Goal: Task Accomplishment & Management: Manage account settings

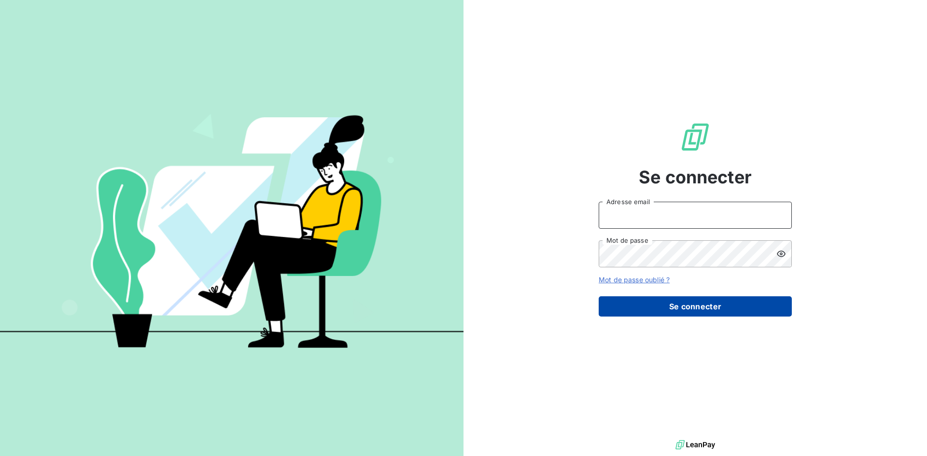
type input "comptaclients@cimbaligroup.com"
click at [708, 306] on button "Se connecter" at bounding box center [695, 307] width 193 height 20
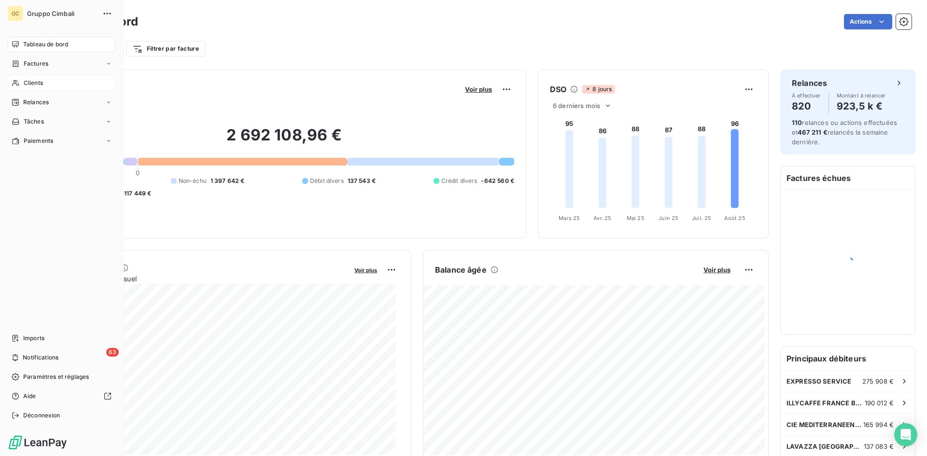
click at [22, 82] on div "Clients" at bounding box center [62, 82] width 108 height 15
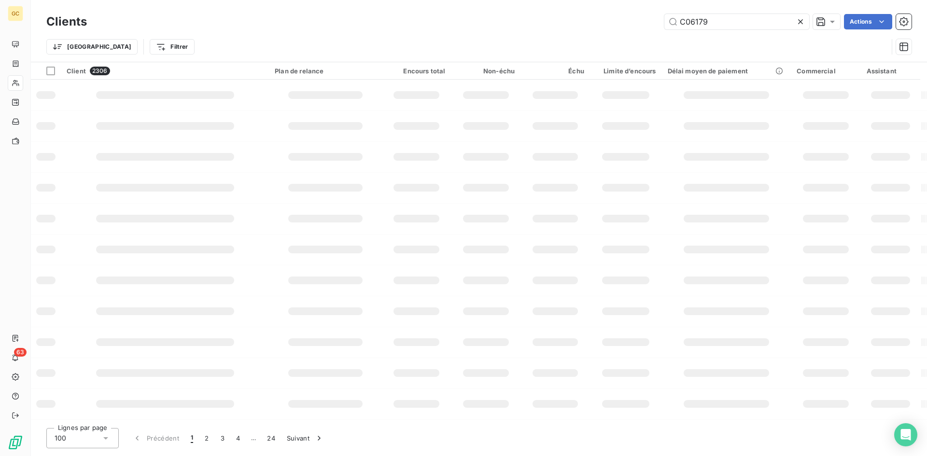
type input "C06179"
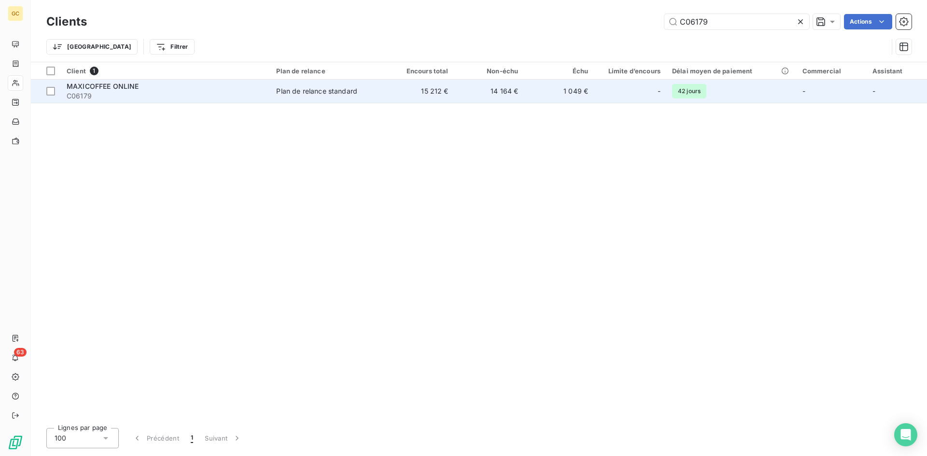
click at [104, 88] on span "MAXICOFFEE ONLINE" at bounding box center [103, 86] width 72 height 8
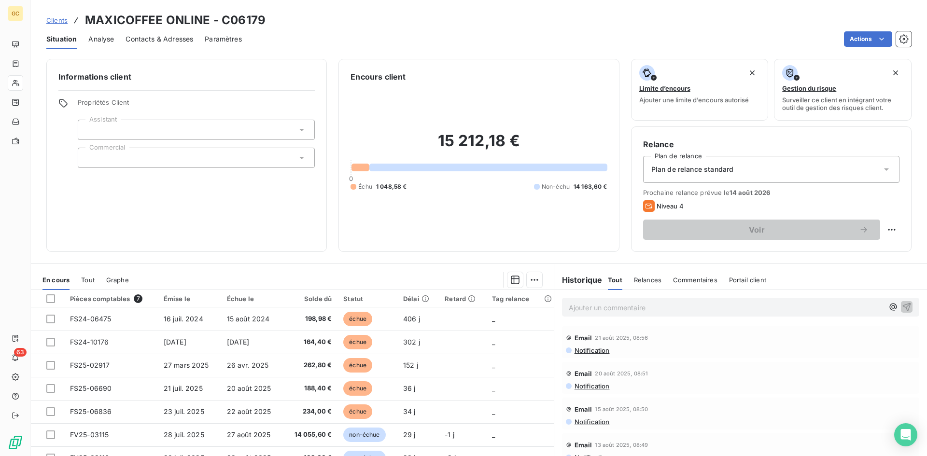
click at [165, 42] on span "Contacts & Adresses" at bounding box center [160, 39] width 68 height 10
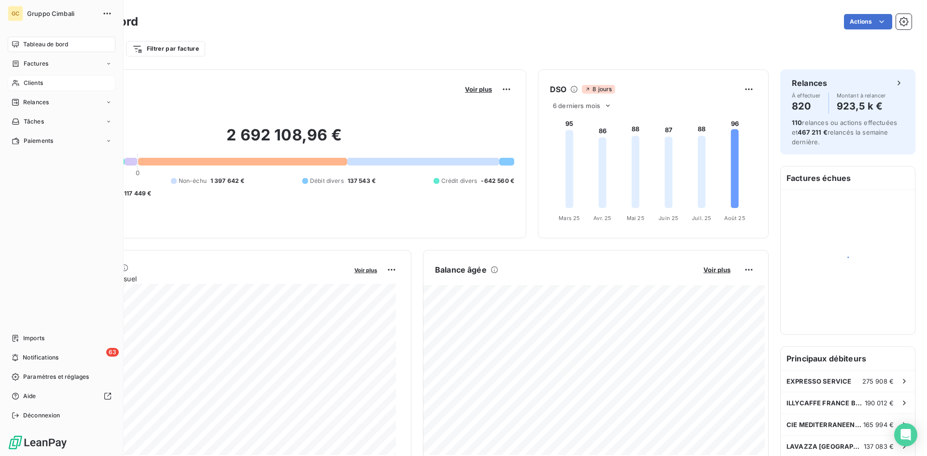
click at [22, 87] on div "Clients" at bounding box center [62, 82] width 108 height 15
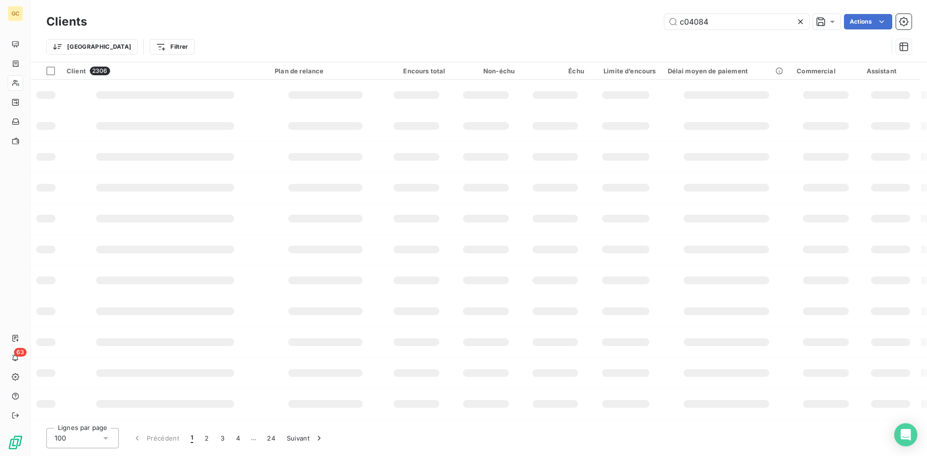
type input "c04084"
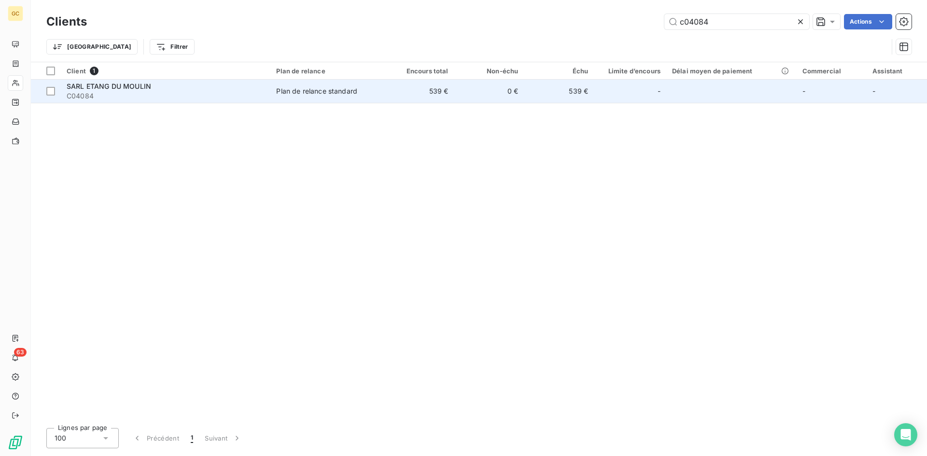
click at [129, 88] on span "SARL ETANG DU MOULIN" at bounding box center [109, 86] width 85 height 8
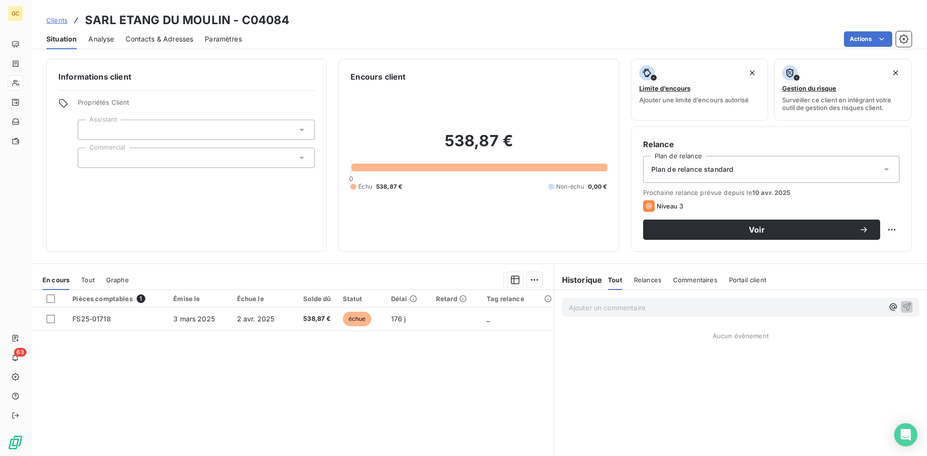
click at [182, 42] on span "Contacts & Adresses" at bounding box center [160, 39] width 68 height 10
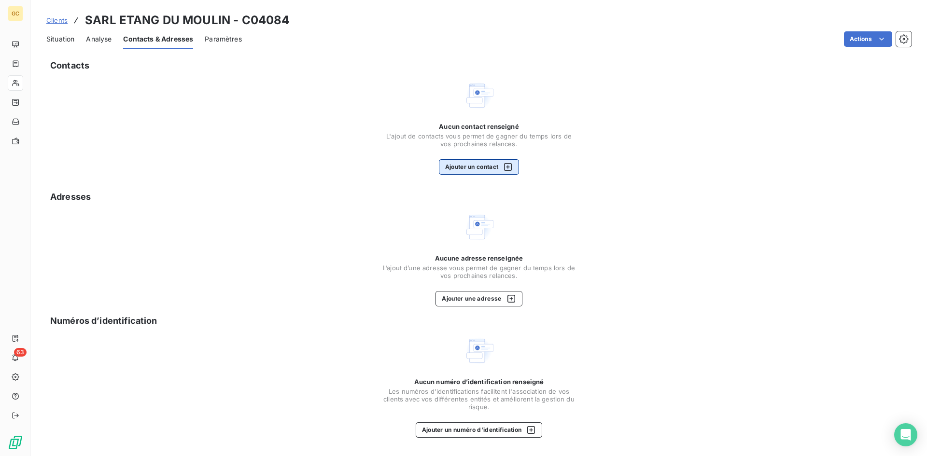
click at [454, 167] on button "Ajouter un contact" at bounding box center [479, 166] width 81 height 15
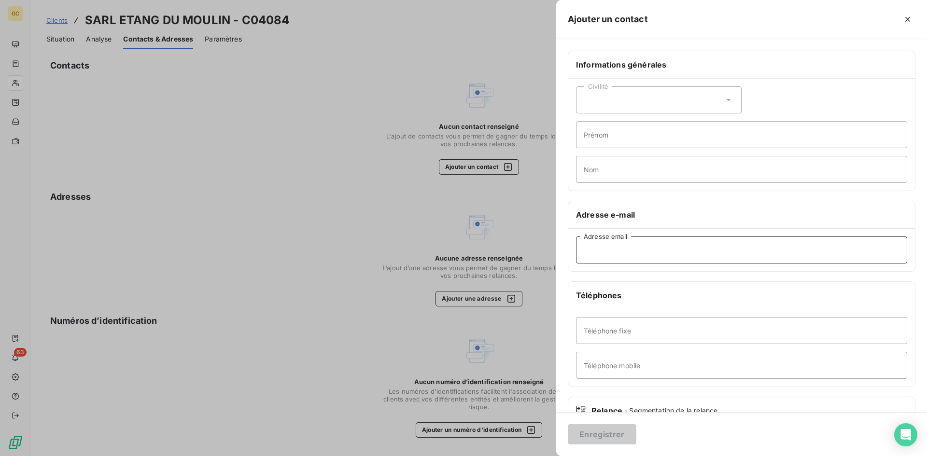
paste input "contact@etang-du-moulin.com"
type input "contact@etang-du-moulin.com"
click at [602, 440] on button "Enregistrer" at bounding box center [602, 435] width 69 height 20
